Goal: Find specific page/section: Find specific page/section

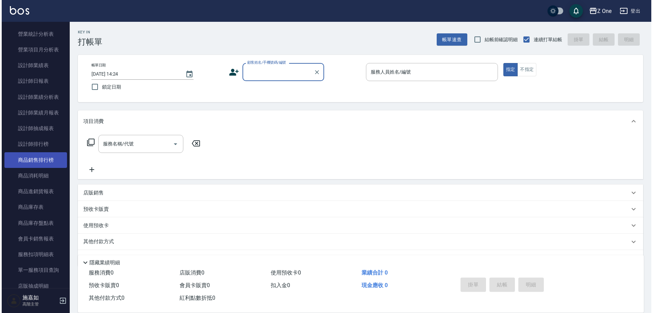
scroll to position [340, 0]
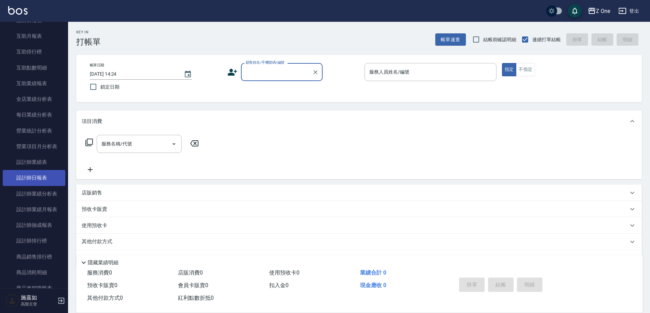
click at [45, 173] on link "設計師日報表" at bounding box center [34, 178] width 63 height 16
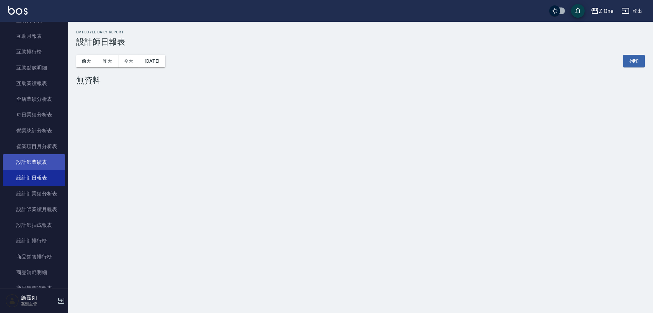
click at [52, 162] on link "設計師業績表" at bounding box center [34, 162] width 63 height 16
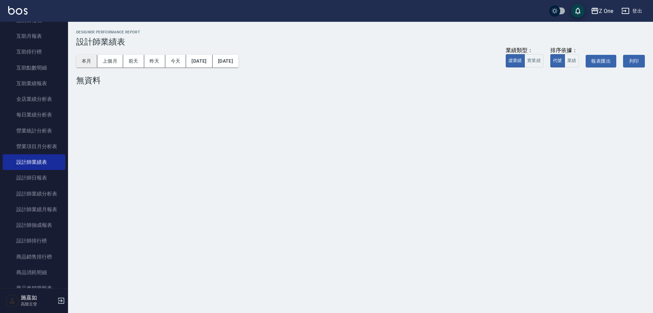
click at [90, 56] on button "本月" at bounding box center [86, 61] width 21 height 13
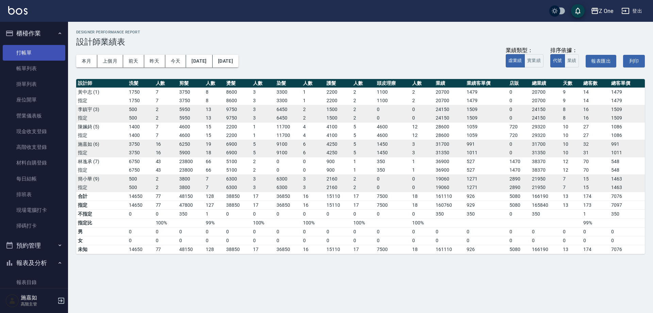
click at [42, 47] on link "打帳單" at bounding box center [34, 53] width 63 height 16
